Goal: Communication & Community: Answer question/provide support

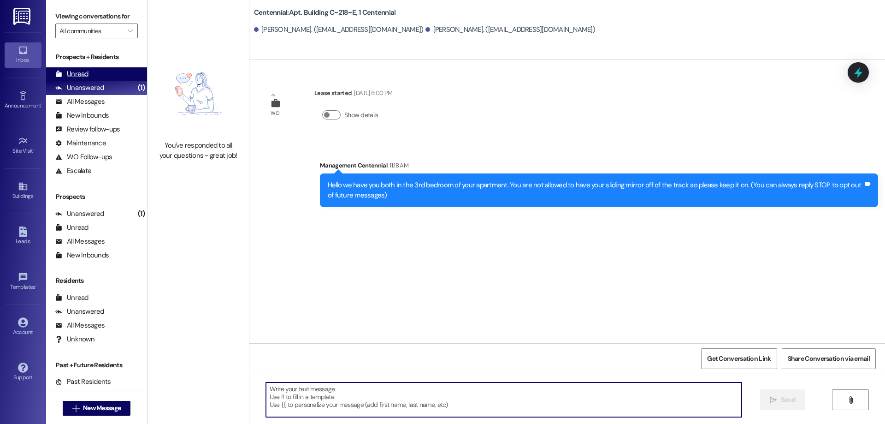
click at [91, 77] on div "Unread (0)" at bounding box center [96, 74] width 101 height 14
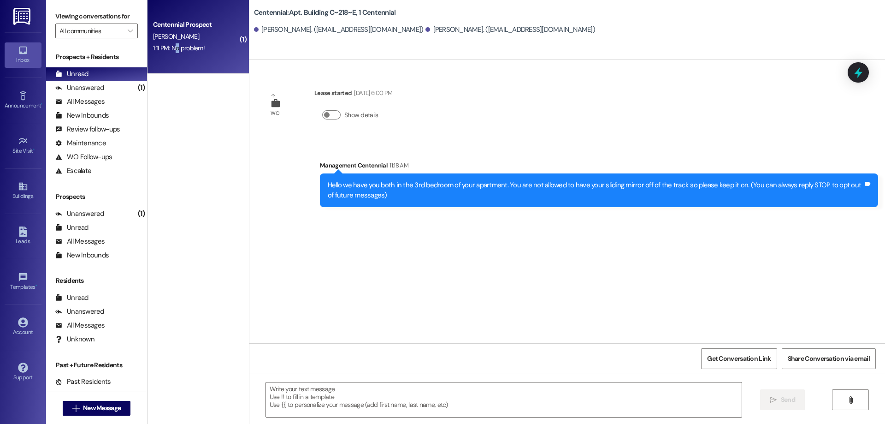
click at [169, 53] on div "1:11 PM: No problem! 1:11 PM: No problem!" at bounding box center [195, 48] width 87 height 12
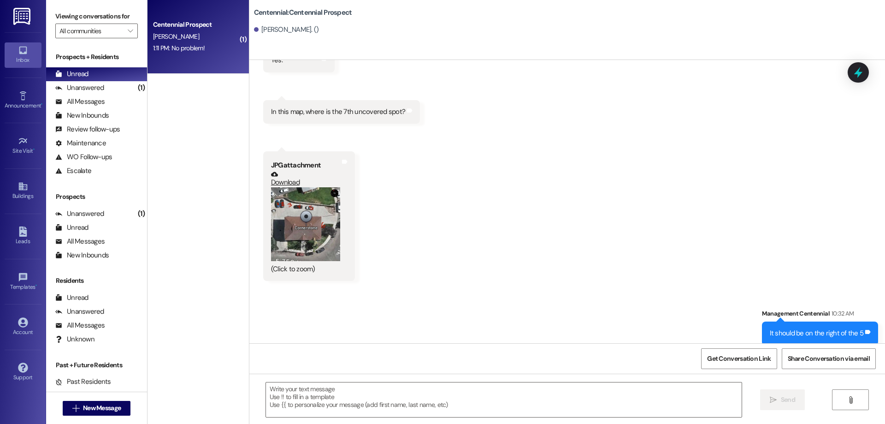
scroll to position [692, 0]
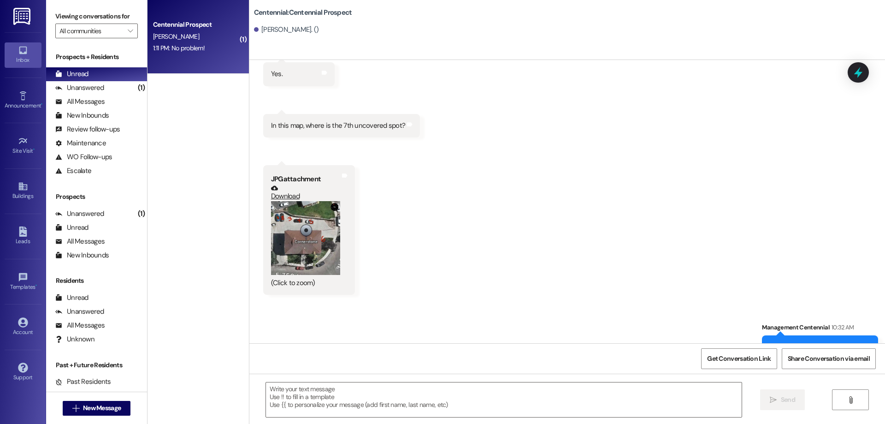
click at [296, 223] on button "Zoom image" at bounding box center [305, 238] width 69 height 74
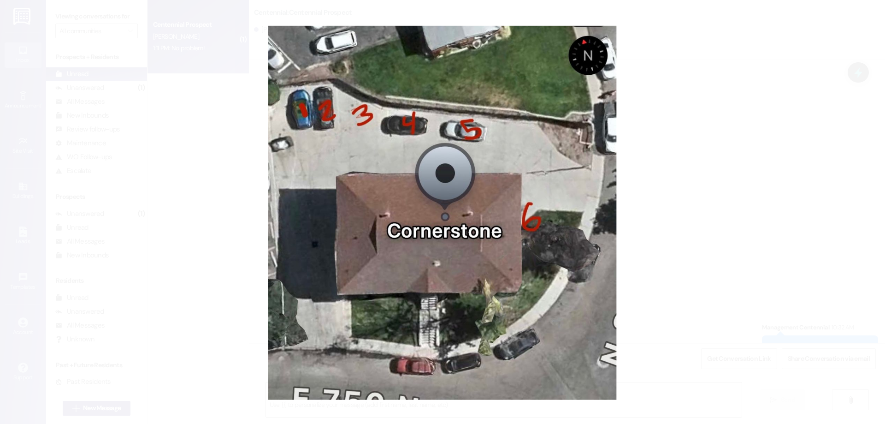
click at [301, 204] on button "Unzoom image" at bounding box center [442, 212] width 885 height 424
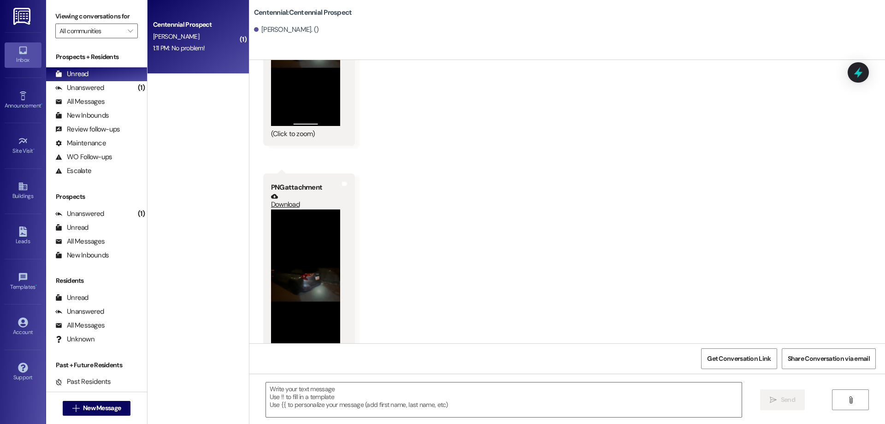
scroll to position [1383, 0]
click at [295, 236] on button "Zoom image" at bounding box center [305, 283] width 69 height 150
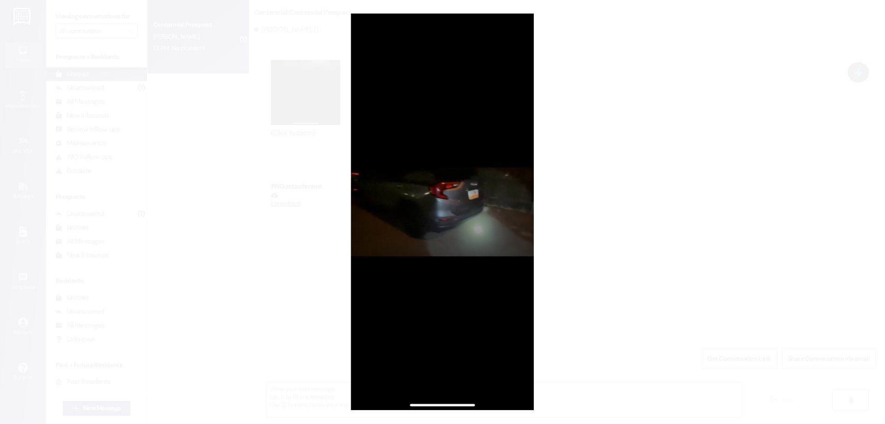
click at [437, 205] on button "Unzoom image" at bounding box center [442, 212] width 885 height 424
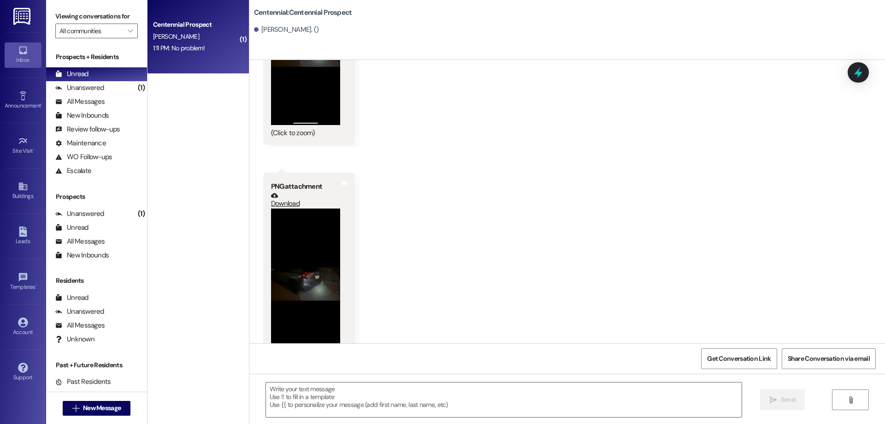
click at [315, 96] on button "Zoom image" at bounding box center [305, 50] width 69 height 150
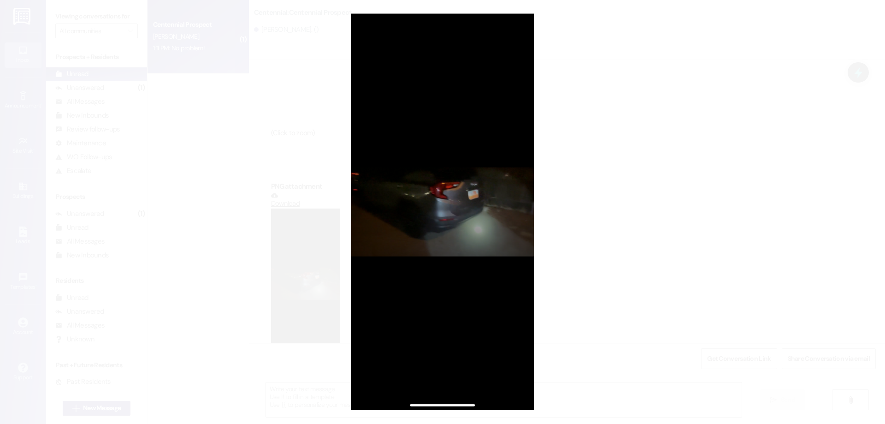
click at [490, 235] on button "Unzoom image" at bounding box center [442, 212] width 885 height 424
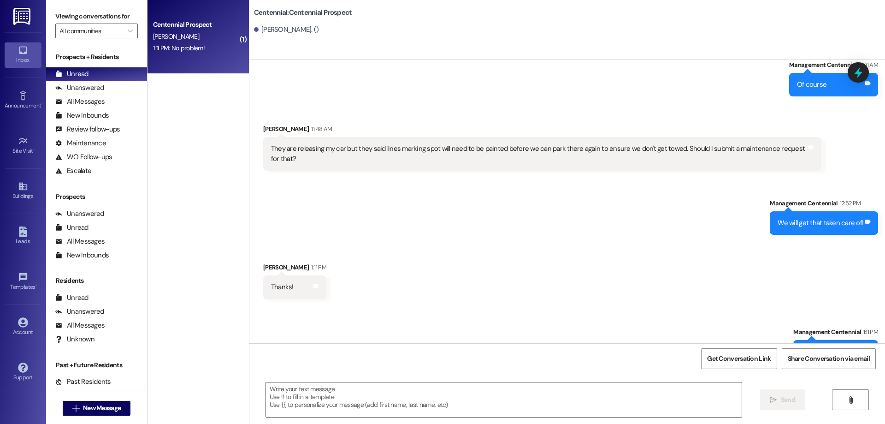
scroll to position [2005, 0]
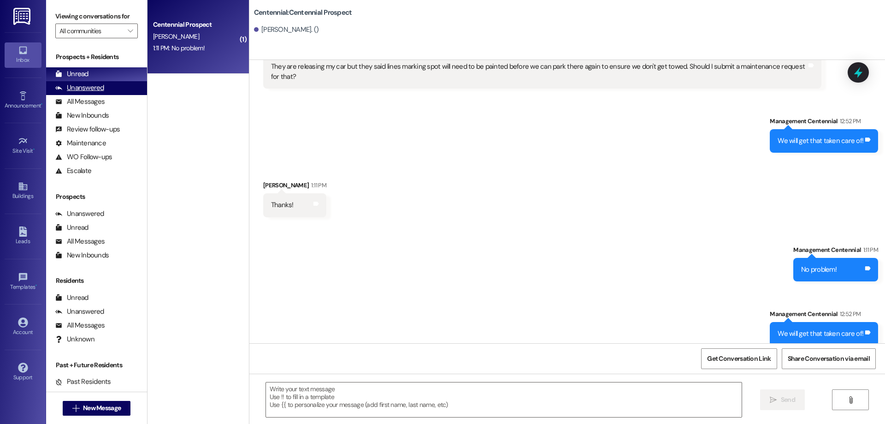
click at [106, 87] on div "Unanswered (0)" at bounding box center [96, 88] width 101 height 14
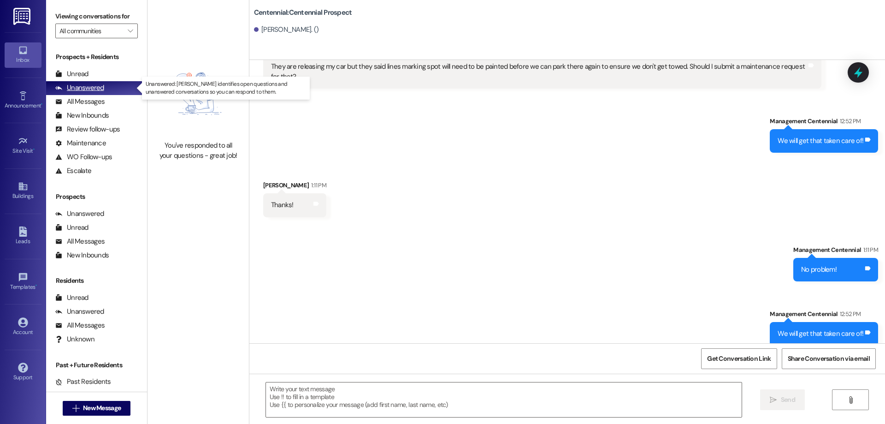
click at [101, 81] on div "Unanswered (0)" at bounding box center [96, 88] width 101 height 14
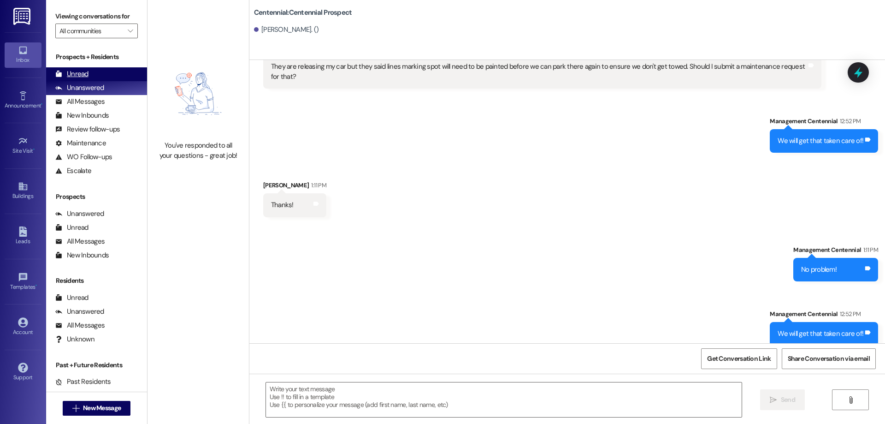
click at [101, 79] on div "Unread (0)" at bounding box center [96, 74] width 101 height 14
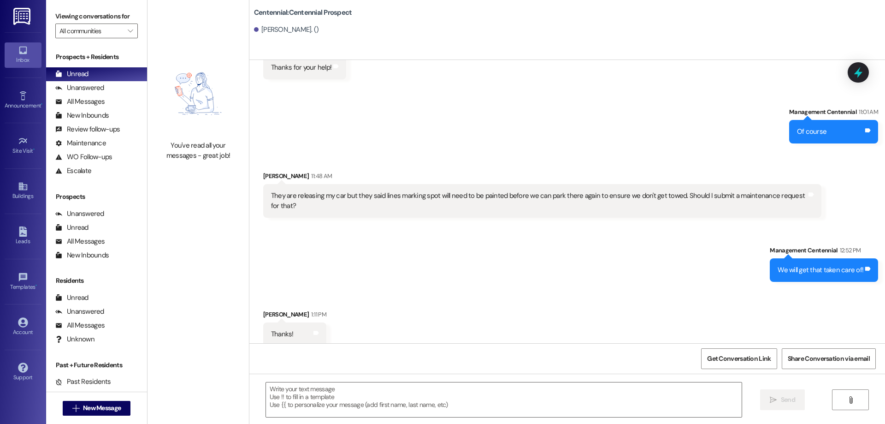
scroll to position [30, 0]
